Goal: Information Seeking & Learning: Learn about a topic

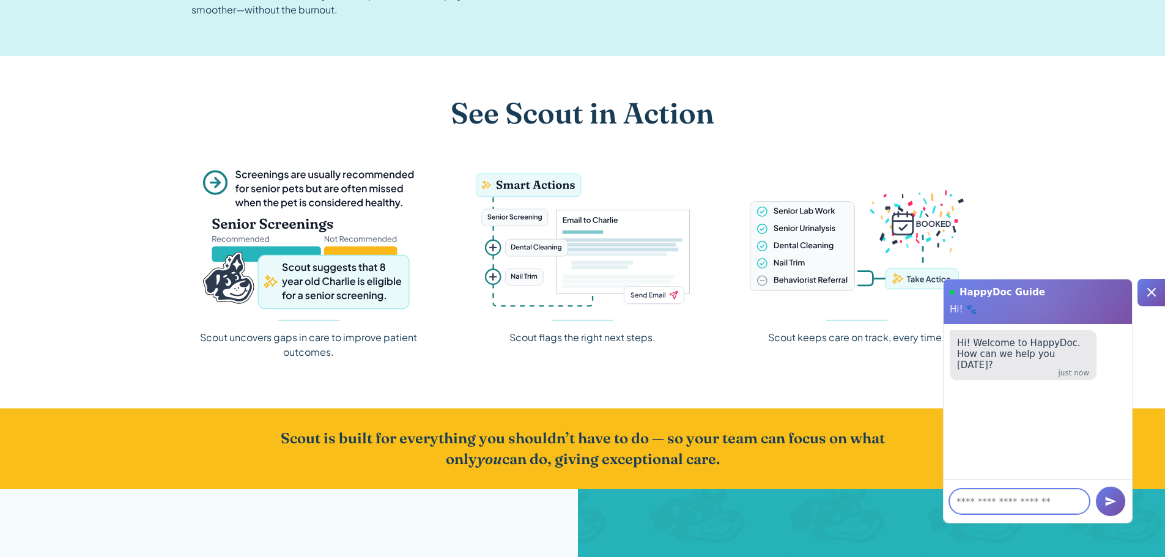
scroll to position [1529, 0]
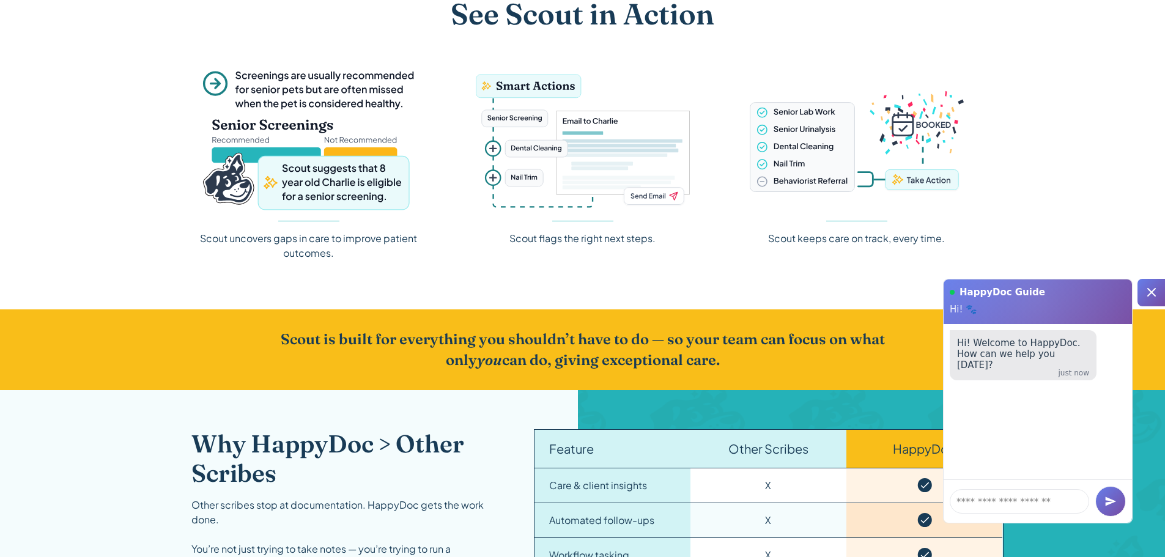
click at [1146, 292] on icon at bounding box center [1151, 292] width 15 height 15
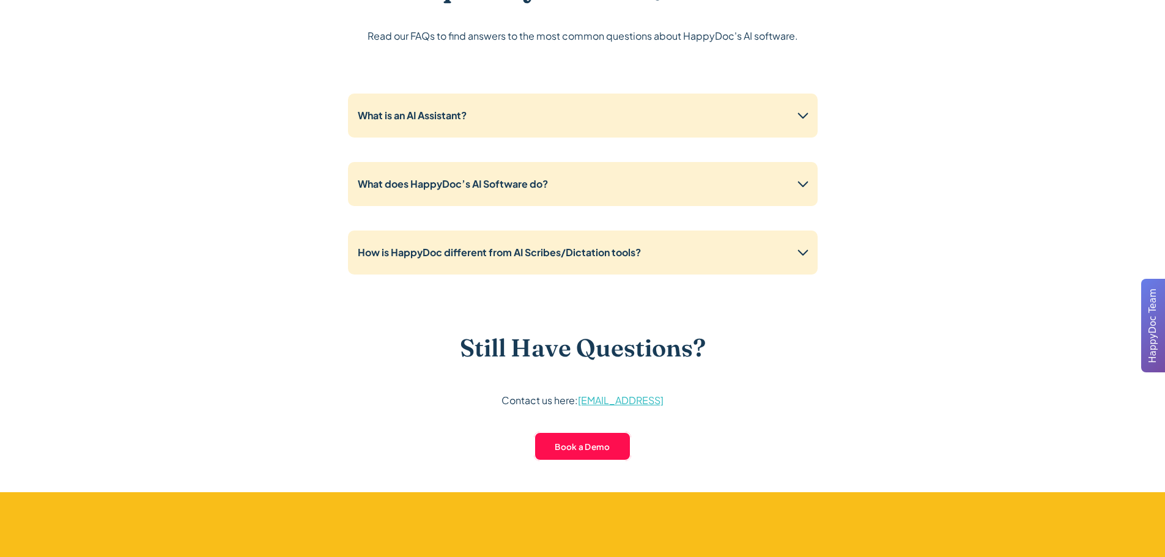
scroll to position [3057, 0]
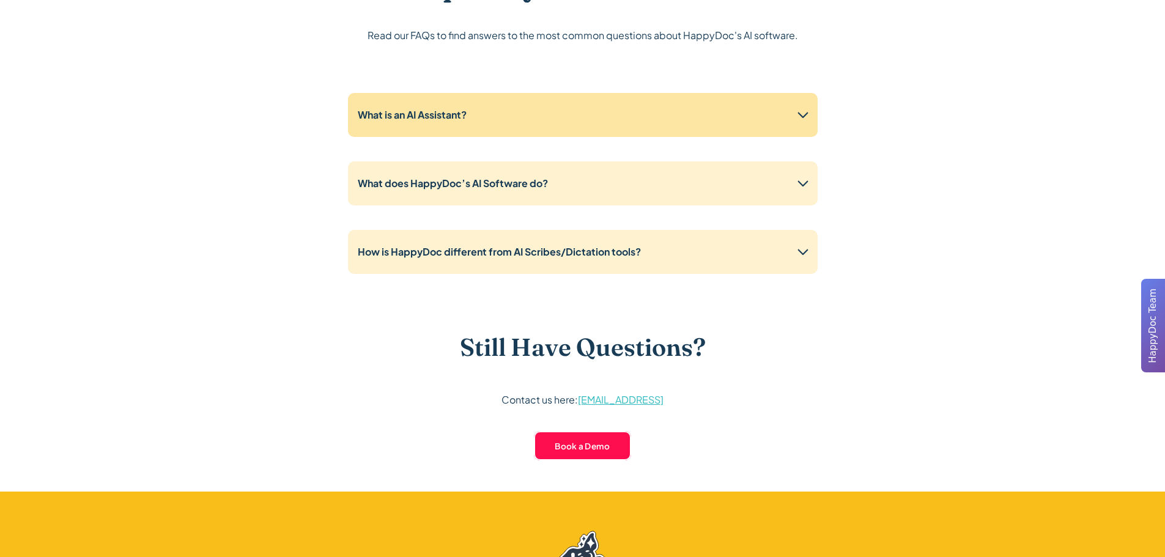
click at [805, 117] on icon at bounding box center [803, 115] width 20 height 20
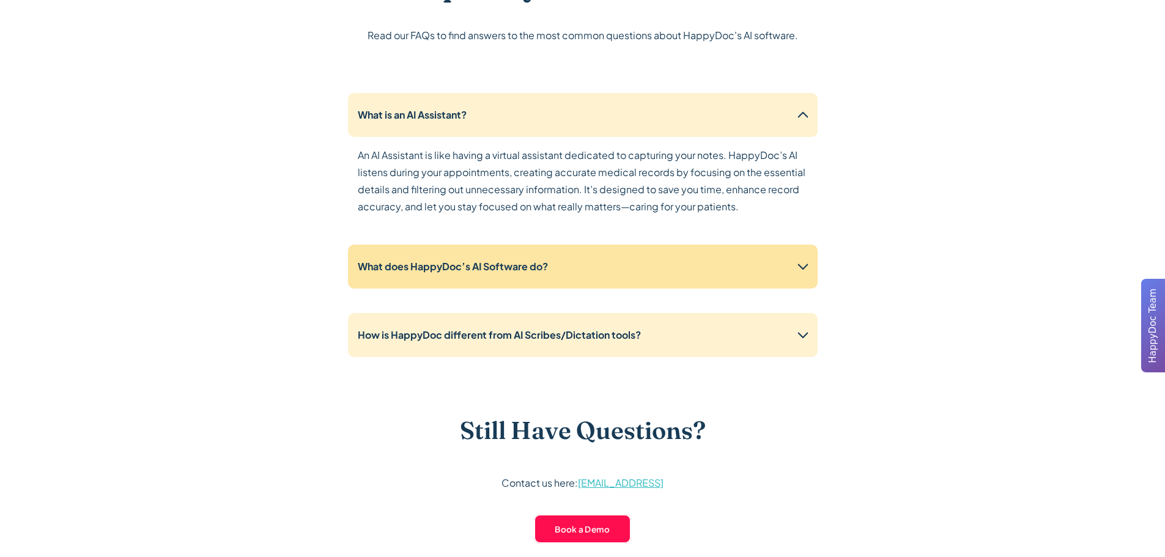
click at [802, 275] on icon at bounding box center [803, 267] width 20 height 20
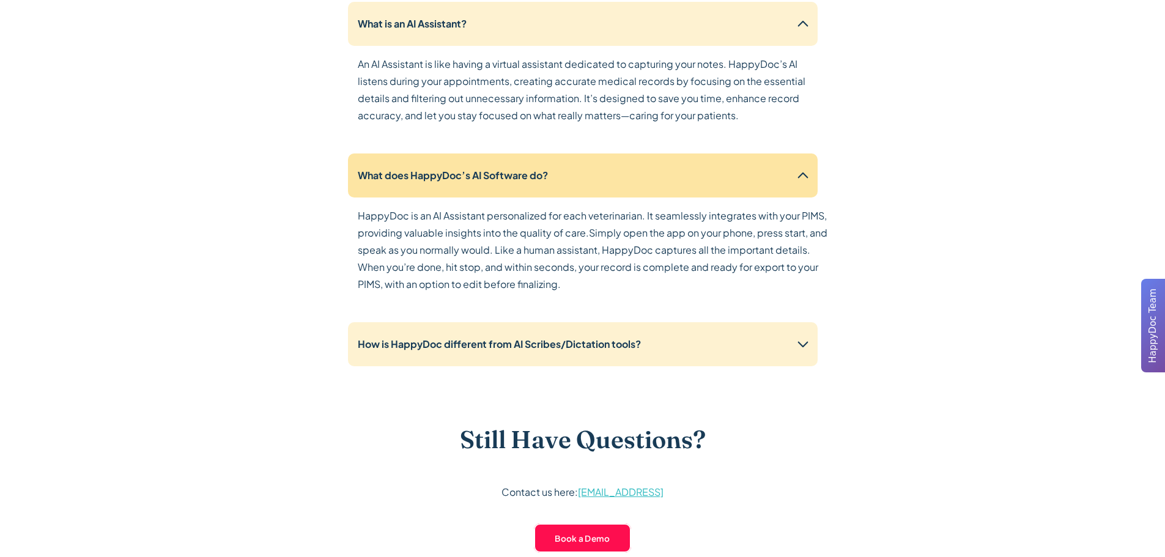
scroll to position [3241, 0]
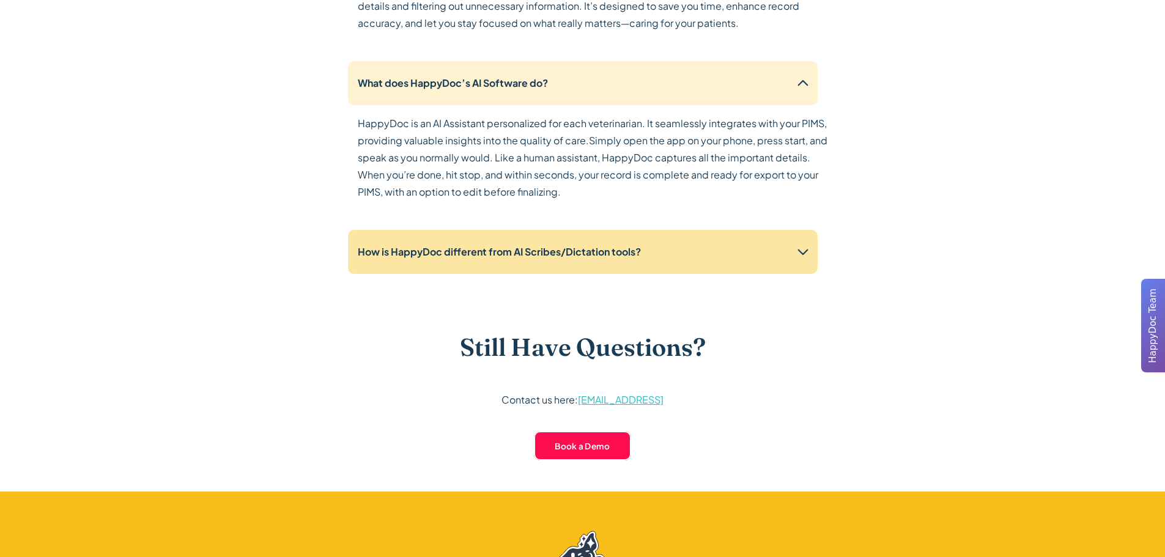
click at [801, 254] on icon at bounding box center [802, 252] width 10 height 6
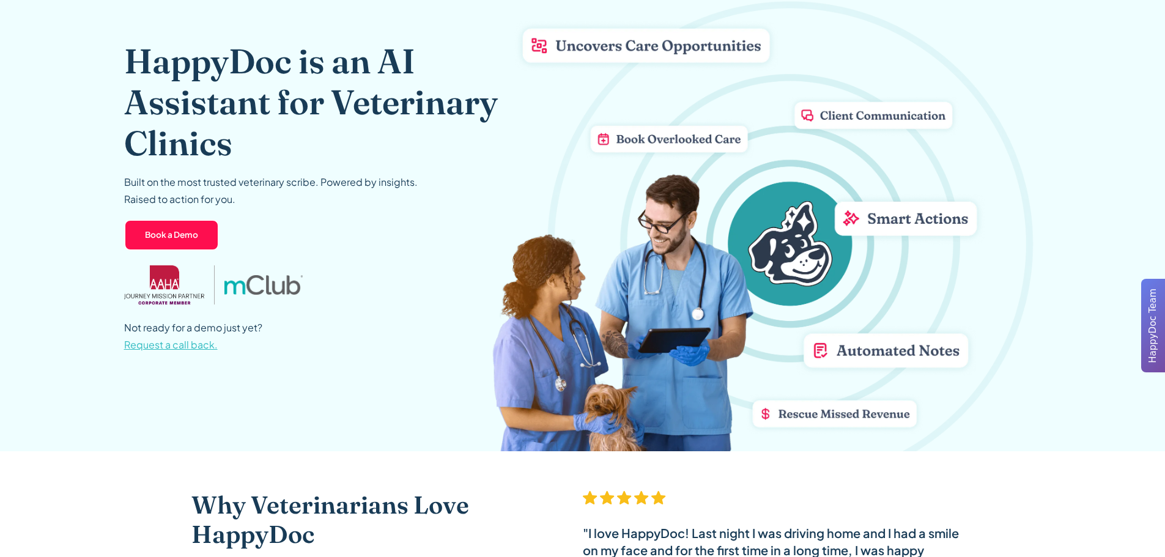
scroll to position [0, 0]
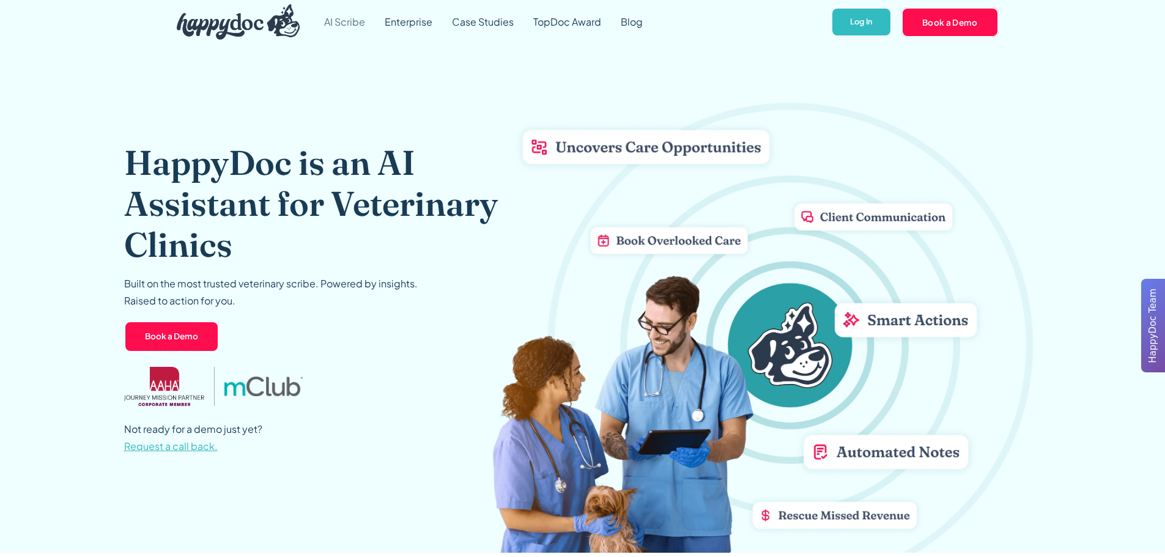
click at [334, 21] on link "AI Scribe" at bounding box center [344, 22] width 61 height 44
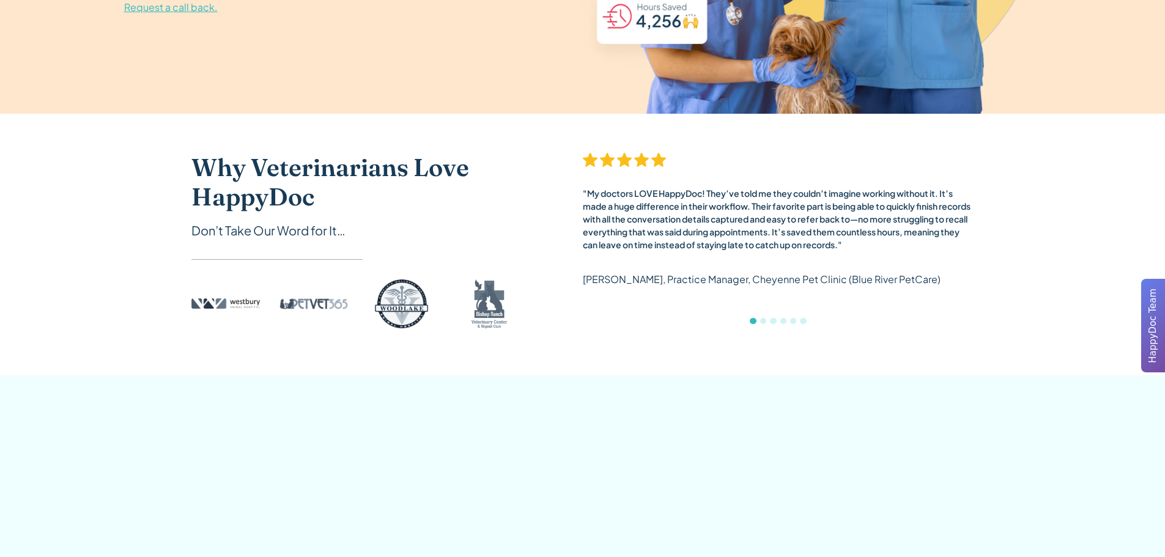
scroll to position [489, 0]
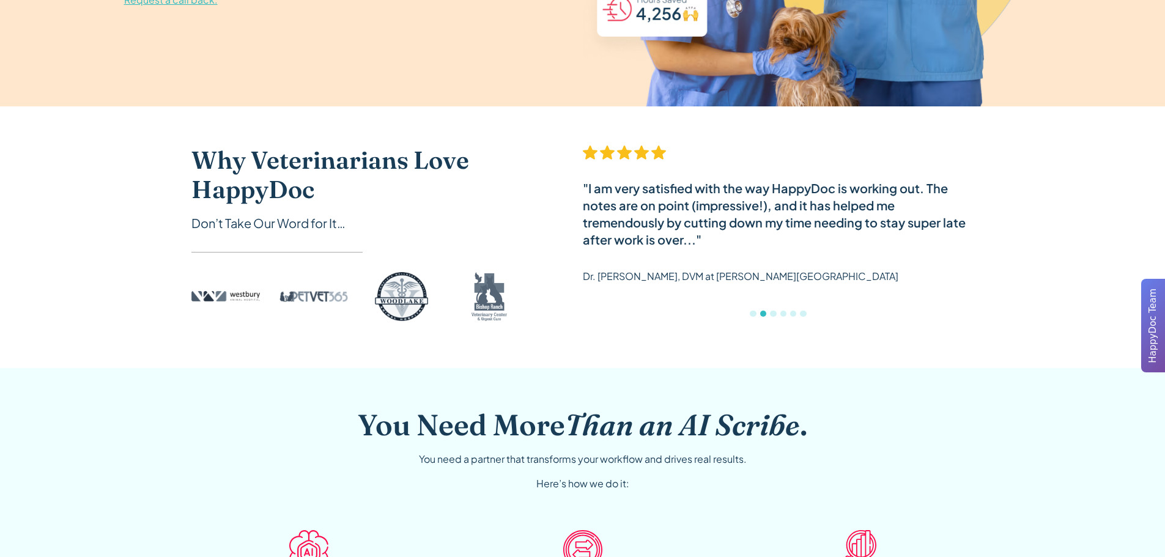
click at [753, 314] on div "Show slide 1 of 6" at bounding box center [753, 314] width 6 height 6
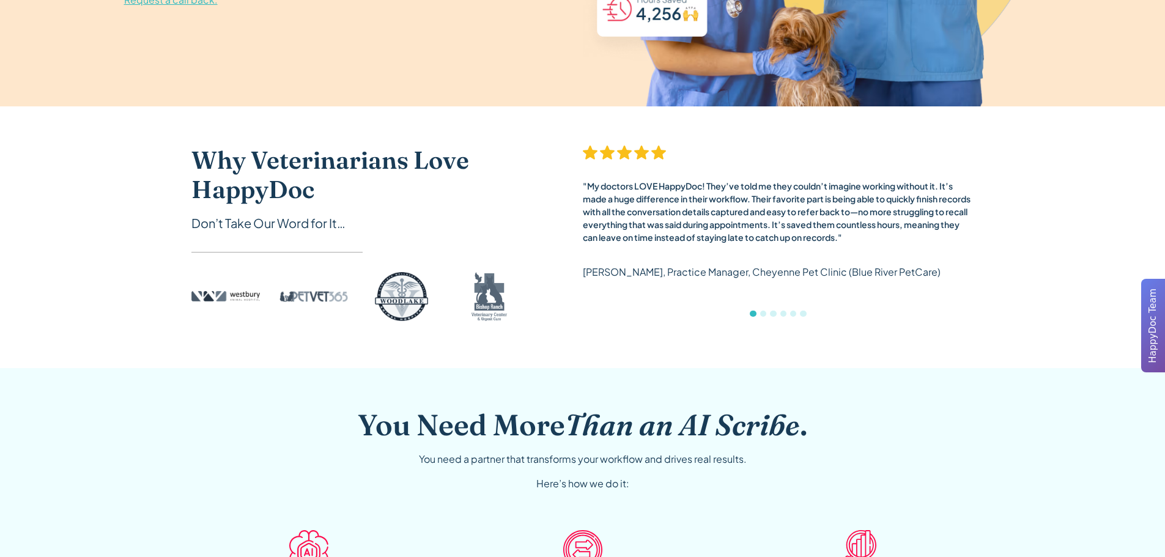
click at [773, 314] on div "Show slide 3 of 6" at bounding box center [773, 314] width 6 height 6
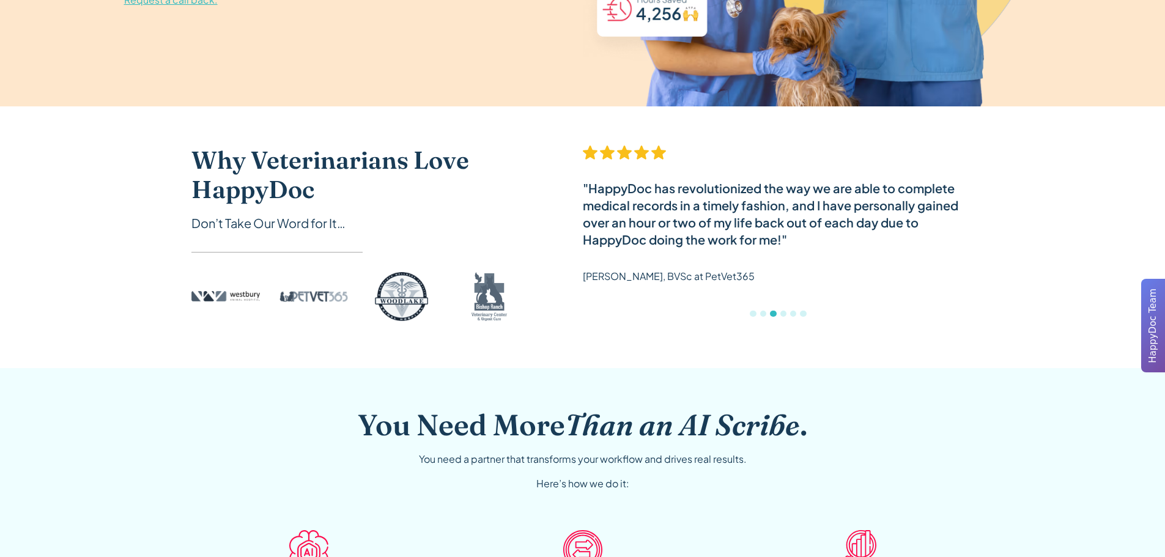
click at [782, 314] on div "Show slide 4 of 6" at bounding box center [783, 314] width 6 height 6
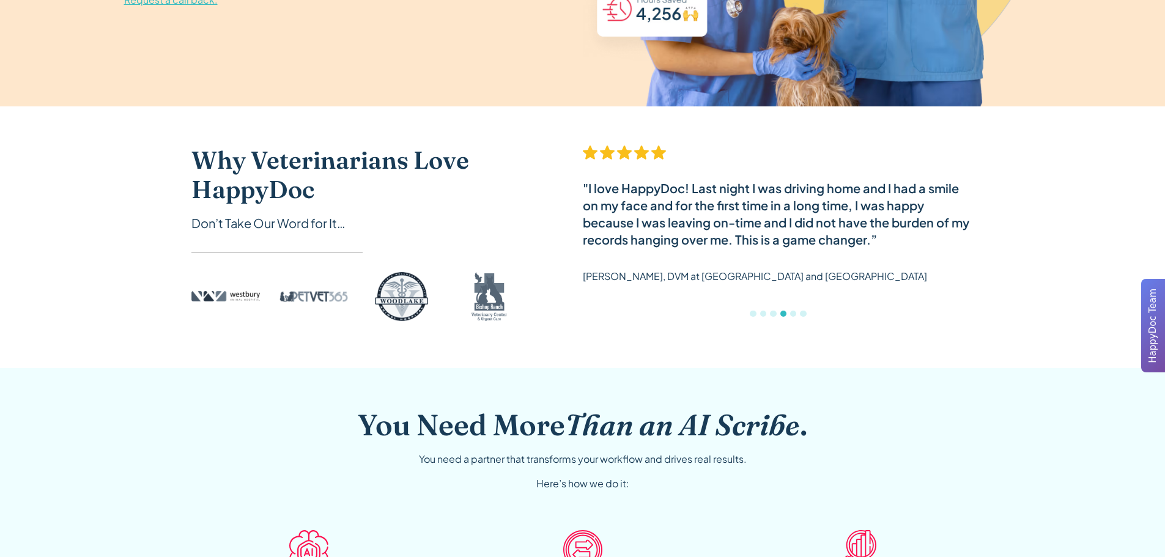
click at [792, 315] on div "Show slide 5 of 6" at bounding box center [793, 314] width 6 height 6
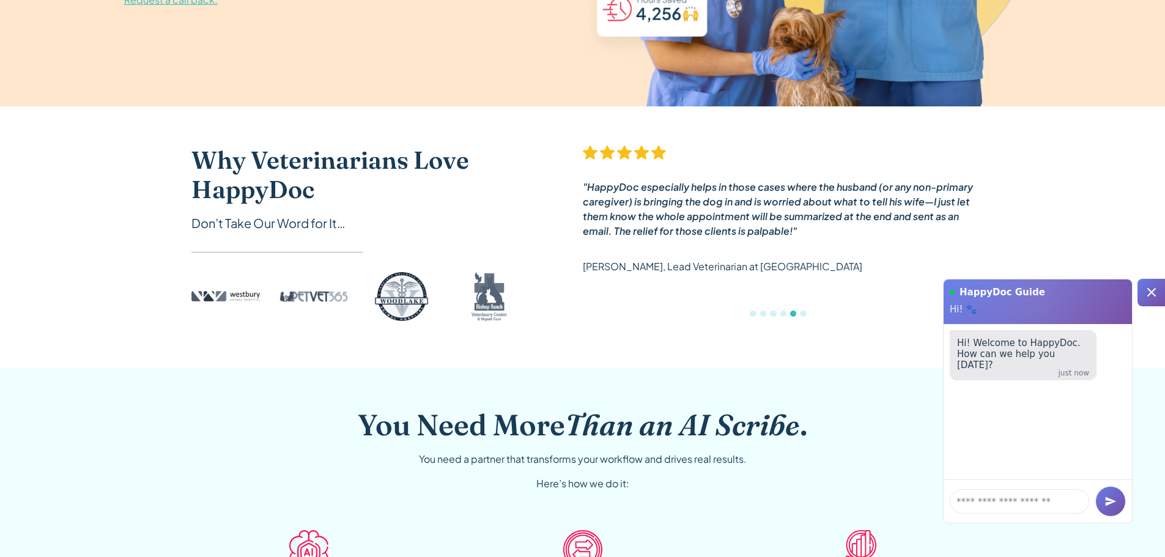
click at [801, 315] on div "Show slide 6 of 6" at bounding box center [803, 314] width 6 height 6
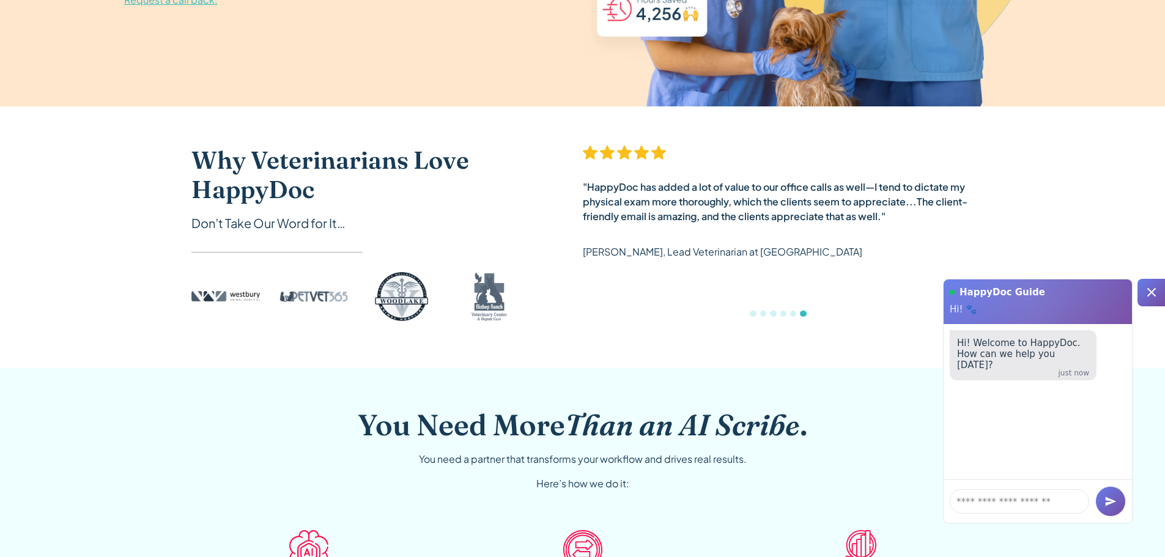
click at [1159, 290] on div at bounding box center [1151, 293] width 28 height 28
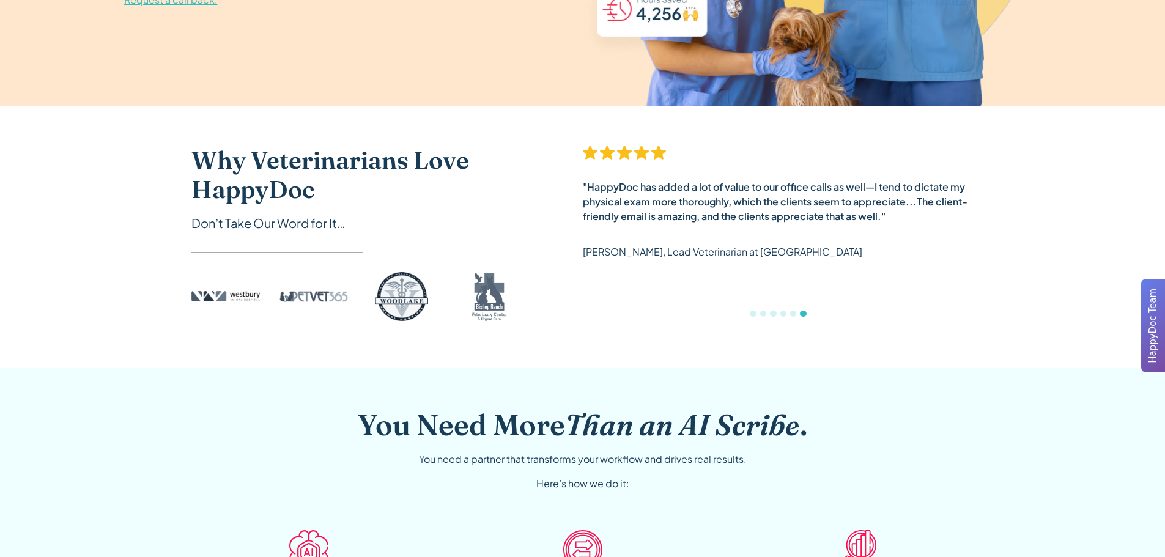
click at [792, 199] on div ""HappyDoc has added a lot of value to our office calls as well—I tend to dictat…" at bounding box center [778, 202] width 391 height 44
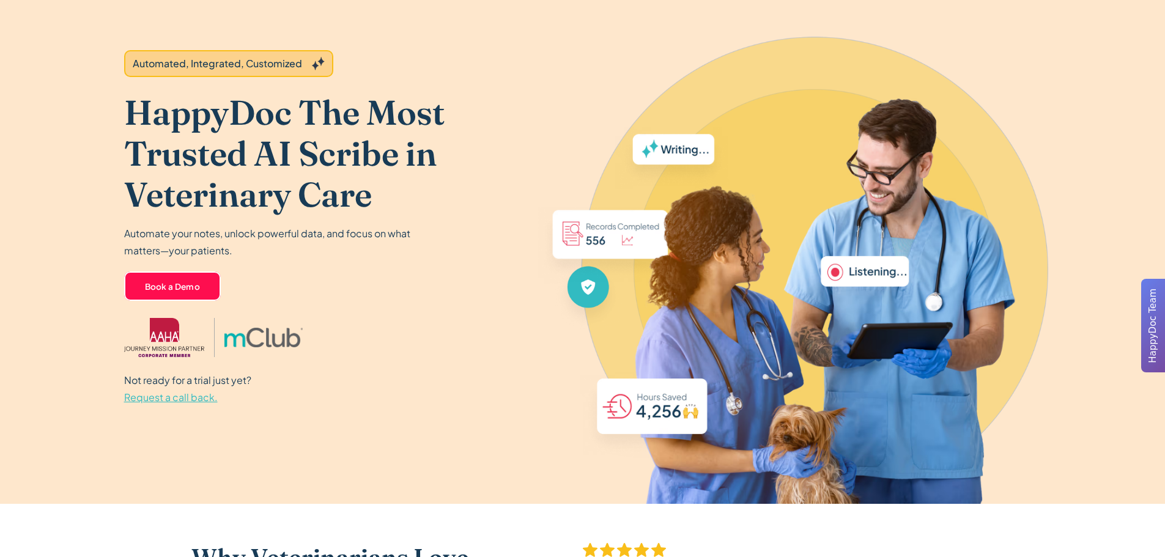
scroll to position [0, 0]
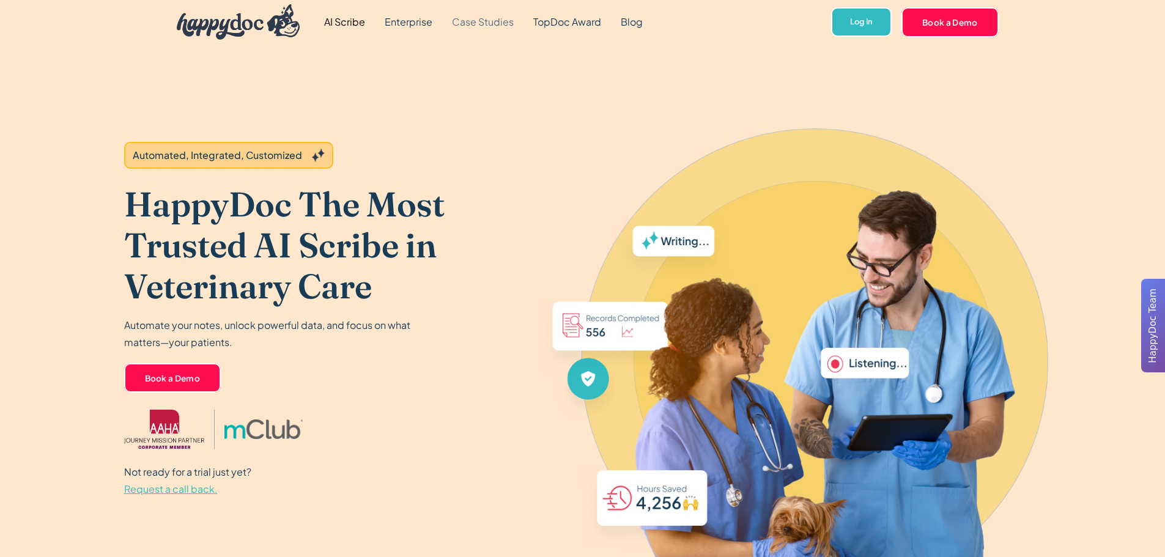
click at [492, 21] on link "Case Studies" at bounding box center [482, 22] width 81 height 44
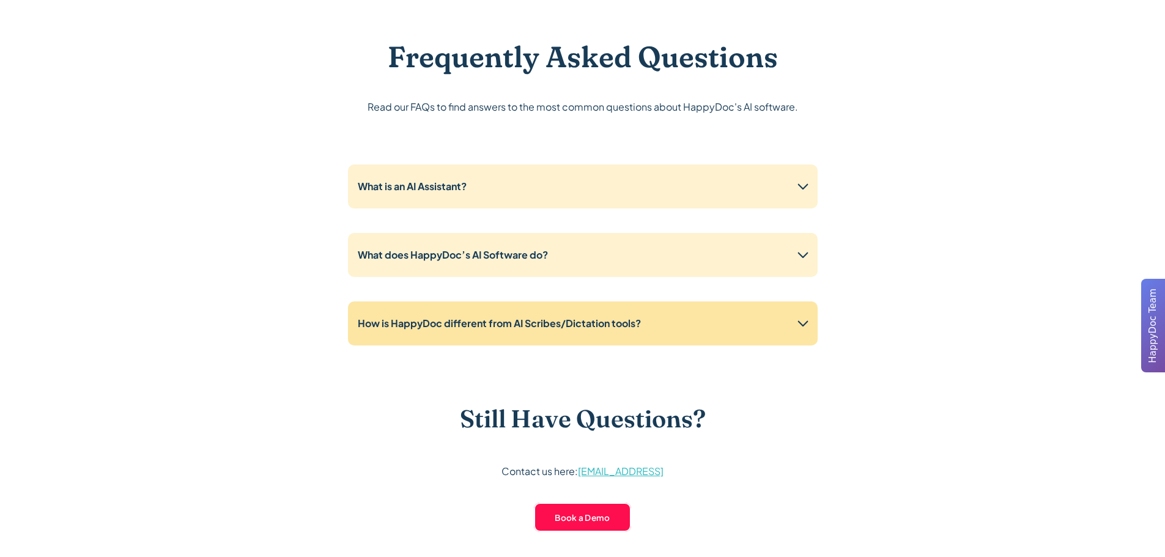
click at [806, 329] on icon at bounding box center [803, 324] width 20 height 20
